Goal: Task Accomplishment & Management: Use online tool/utility

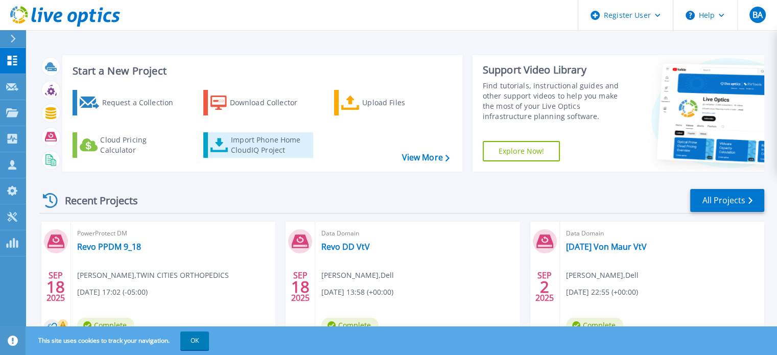
click at [271, 147] on div "Import Phone Home CloudIQ Project" at bounding box center [271, 145] width 80 height 20
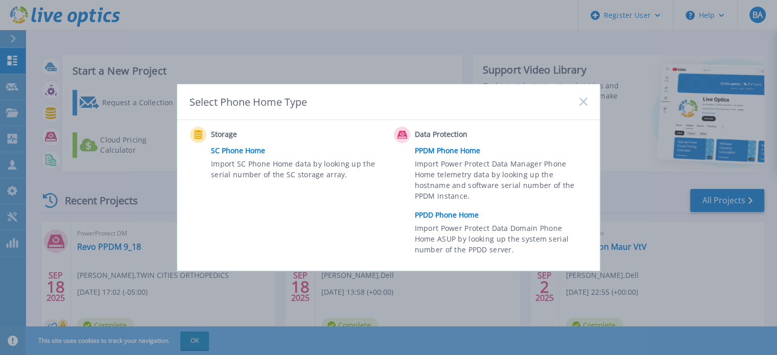
click at [448, 216] on link "PPDD Phone Home" at bounding box center [504, 214] width 178 height 15
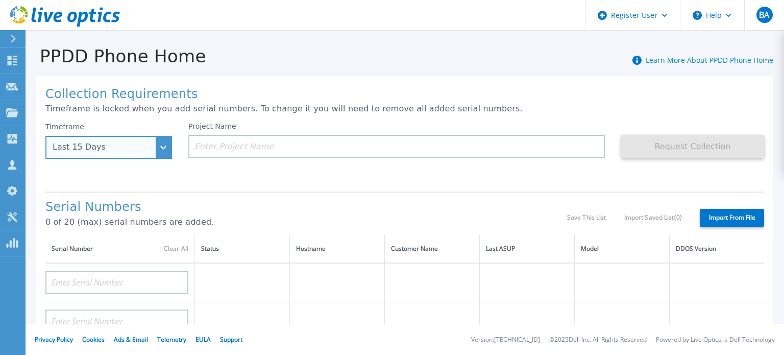
click at [165, 149] on div "Last 15 Days" at bounding box center [108, 147] width 127 height 23
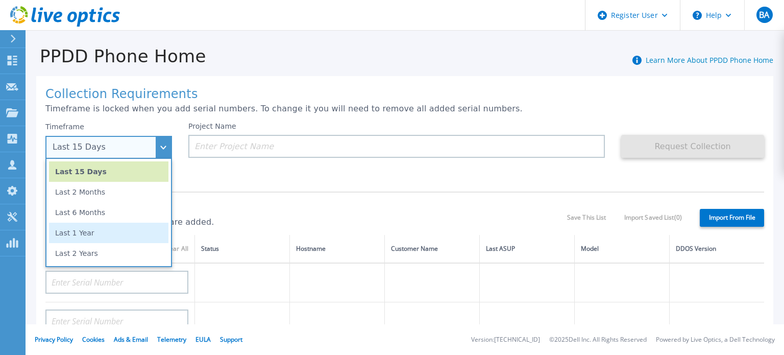
click at [108, 228] on li "Last 1 Year" at bounding box center [108, 233] width 119 height 20
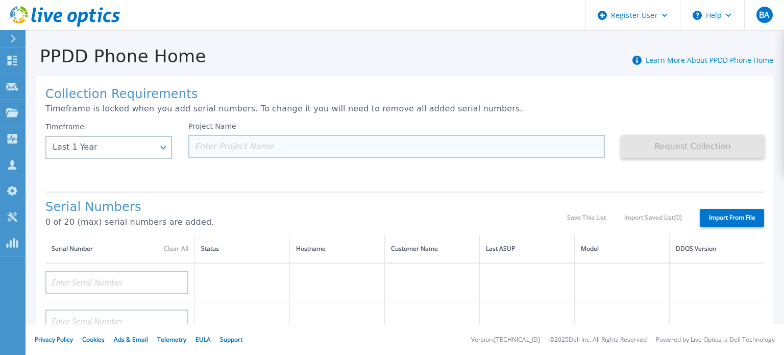
click at [295, 146] on input at bounding box center [396, 146] width 417 height 23
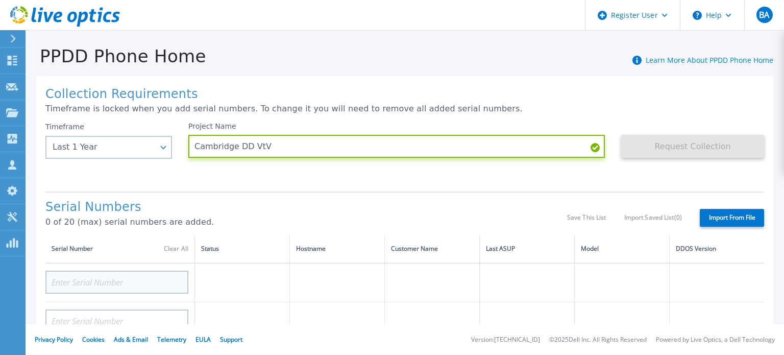
type input "Cambridge DD VtV"
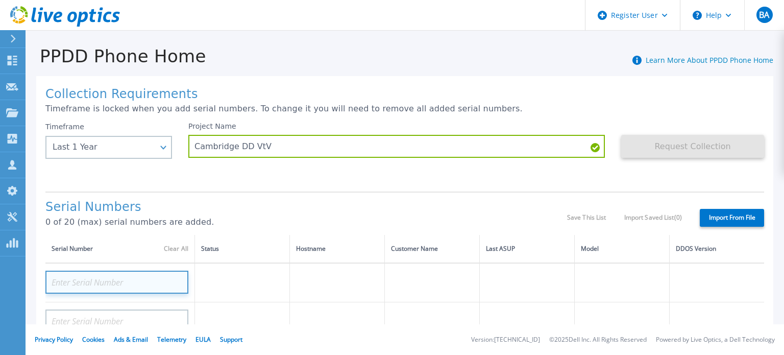
click at [140, 283] on input at bounding box center [116, 282] width 143 height 23
paste input "APX00243901451"
type input "APX00243901451"
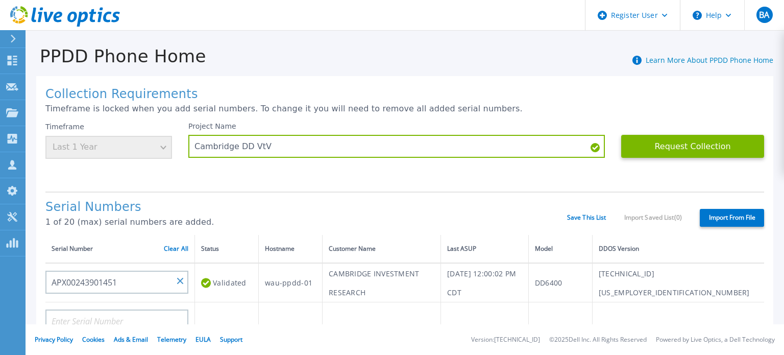
click at [30, 299] on div "Collection Requirements Timeframe is locked when you add serial numbers. To cha…" at bounding box center [405, 359] width 759 height 587
click at [116, 317] on input at bounding box center [116, 320] width 143 height 23
paste input "APX00243901450"
type input "APX00243901450"
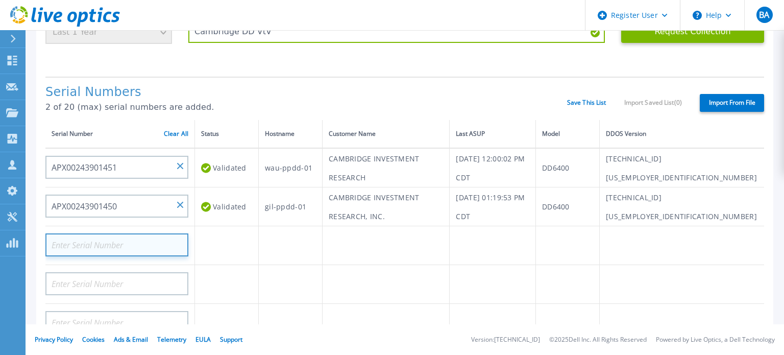
scroll to position [121, 0]
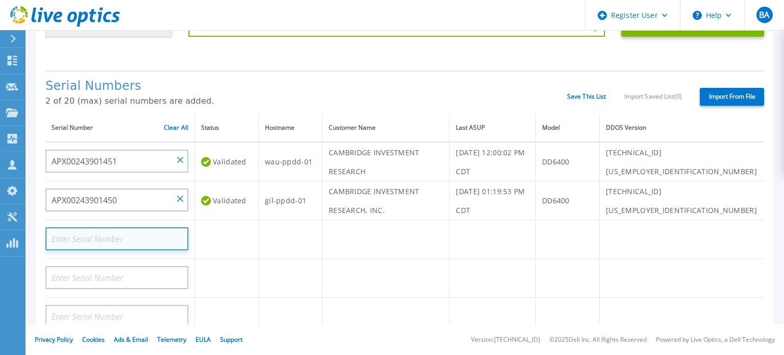
click at [150, 232] on input at bounding box center [116, 238] width 143 height 23
paste input "APX00243901407"
type input "APX00243901407"
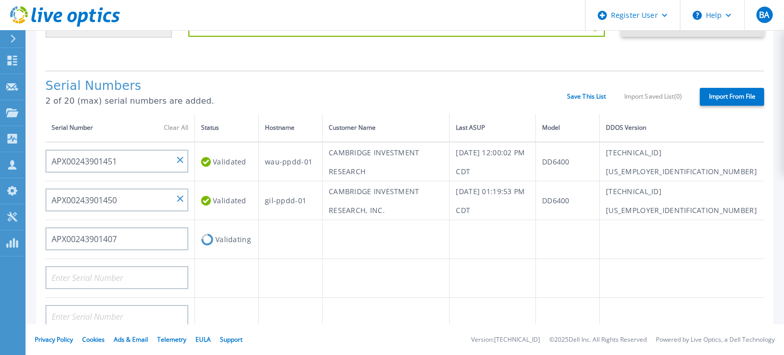
click at [238, 238] on td "Validating" at bounding box center [227, 239] width 64 height 39
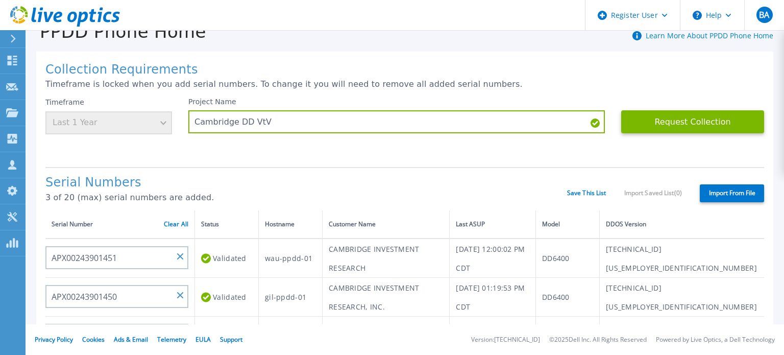
scroll to position [22, 0]
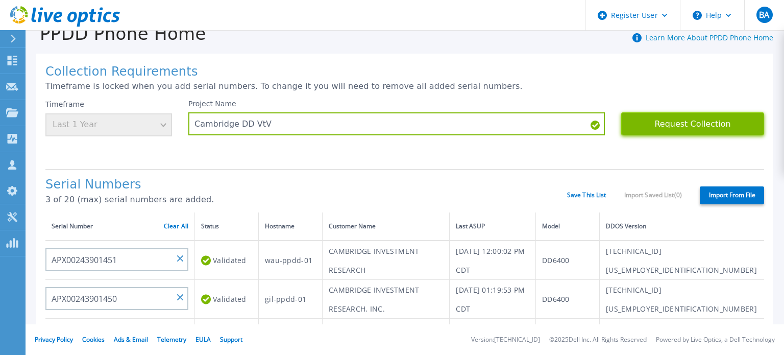
click at [667, 121] on button "Request Collection" at bounding box center [692, 123] width 143 height 23
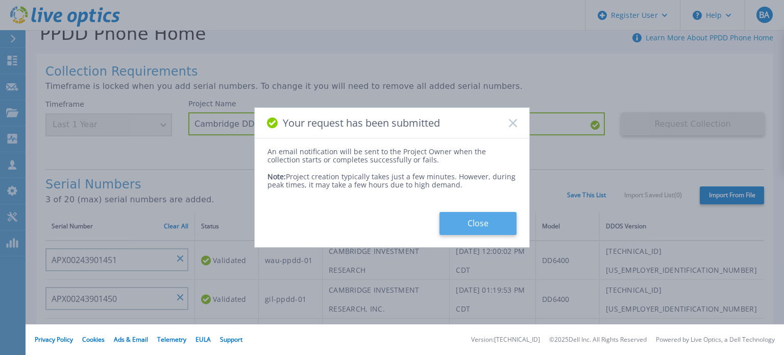
click at [482, 225] on button "Close" at bounding box center [478, 223] width 77 height 23
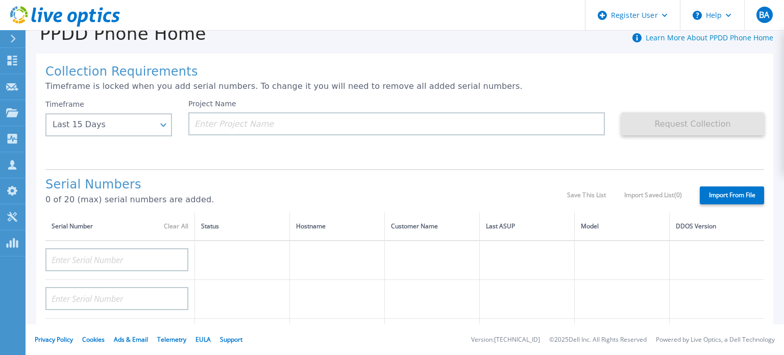
click at [80, 16] on icon at bounding box center [82, 19] width 11 height 15
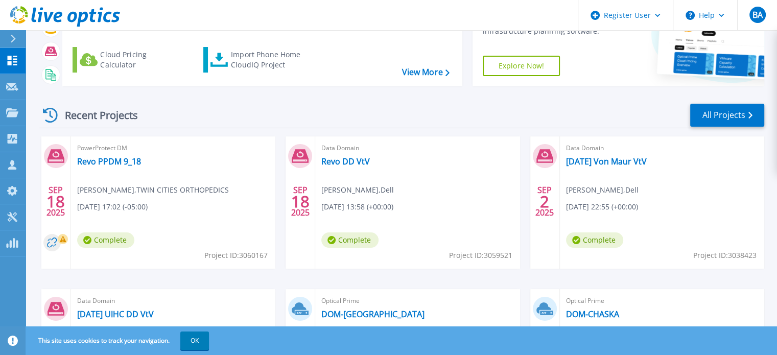
scroll to position [92, 0]
